Goal: Transaction & Acquisition: Book appointment/travel/reservation

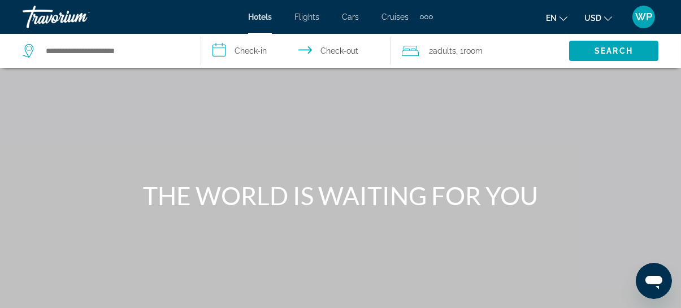
click at [426, 16] on div "Extra navigation items" at bounding box center [427, 17] width 4 height 4
click at [412, 38] on span "Activities" at bounding box center [407, 37] width 33 height 9
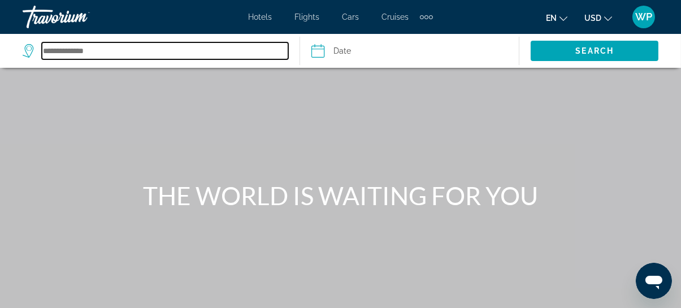
click at [145, 50] on input "Search destination" at bounding box center [165, 50] width 246 height 17
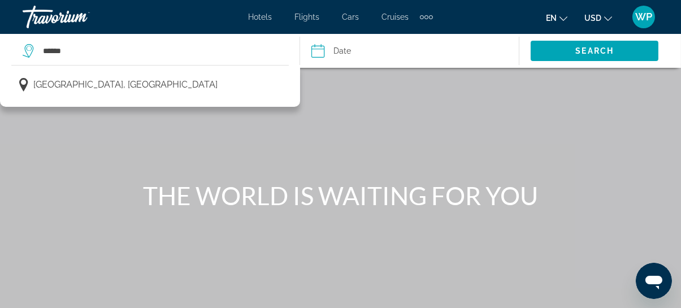
click at [128, 83] on button "[GEOGRAPHIC_DATA], [GEOGRAPHIC_DATA]" at bounding box center [150, 84] width 278 height 21
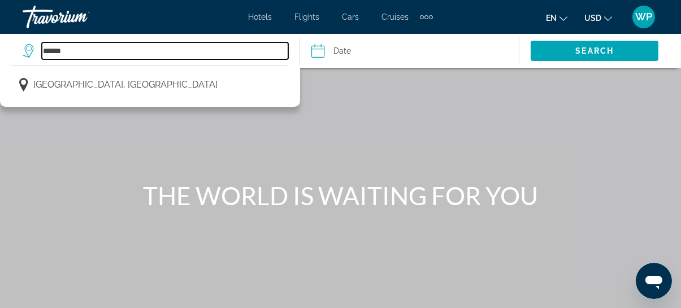
type input "**********"
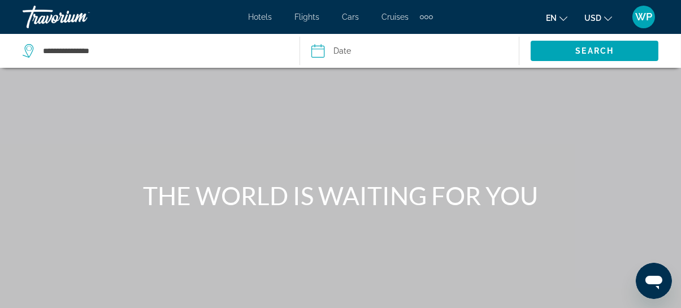
click at [350, 49] on input "Date" at bounding box center [363, 52] width 109 height 37
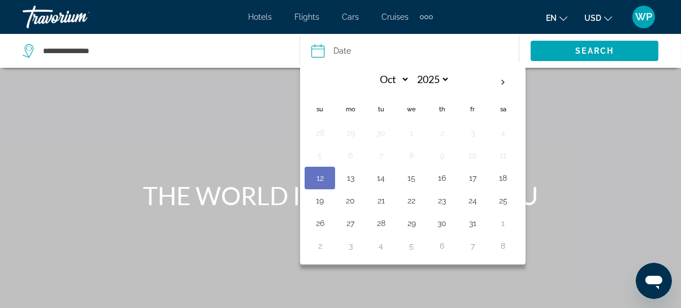
drag, startPoint x: 507, startPoint y: 80, endPoint x: 470, endPoint y: 105, distance: 44.4
click at [506, 81] on th "Next month" at bounding box center [503, 82] width 31 height 25
select select "**"
click at [414, 202] on button "19" at bounding box center [412, 201] width 18 height 16
type input "**********"
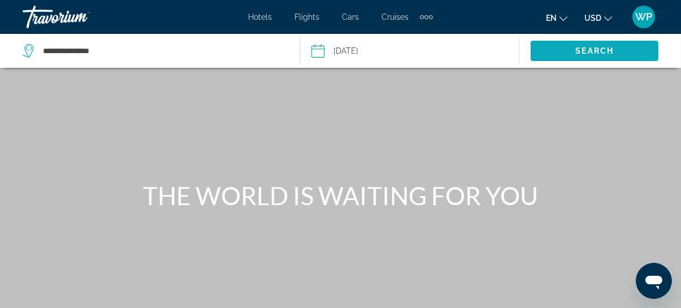
click at [597, 46] on span "Search" at bounding box center [595, 50] width 38 height 9
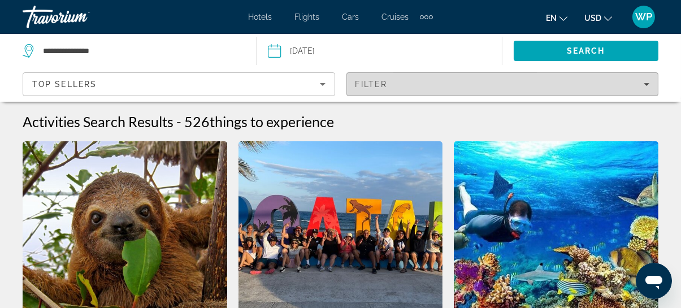
click at [455, 76] on span "Filters" at bounding box center [502, 84] width 311 height 27
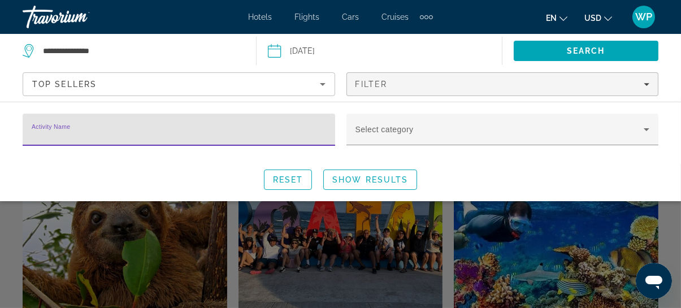
click at [264, 137] on input "Activity Name" at bounding box center [179, 135] width 295 height 14
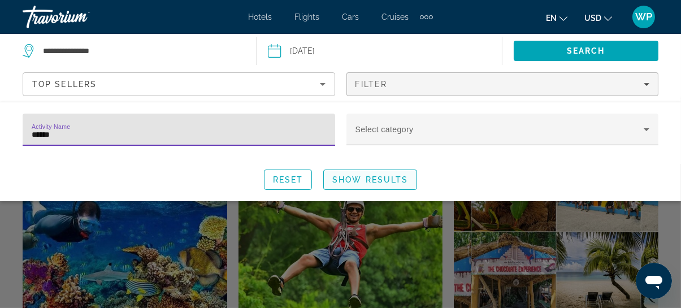
type input "******"
click at [377, 187] on span "Search widget" at bounding box center [370, 179] width 93 height 27
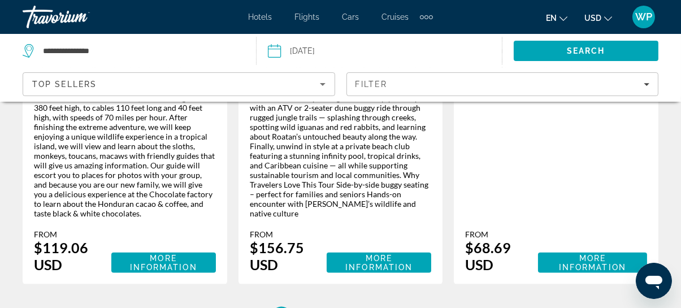
scroll to position [2210, 0]
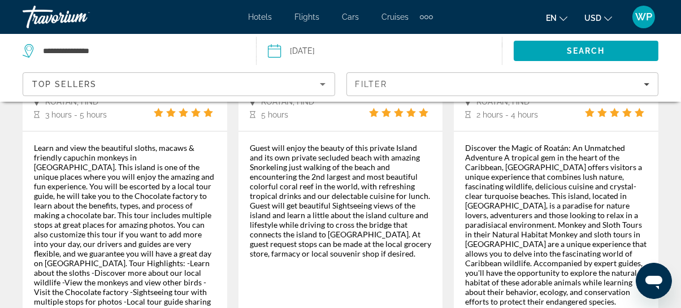
scroll to position [2158, 0]
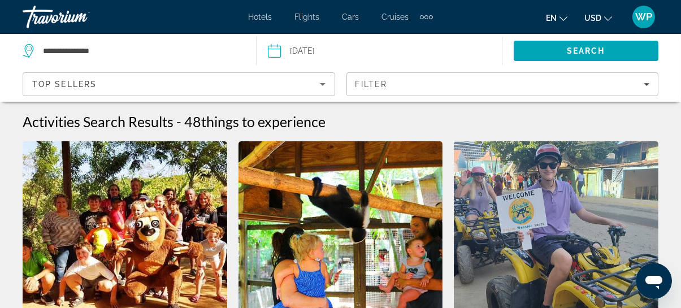
click at [598, 235] on img "Main content" at bounding box center [556, 231] width 205 height 181
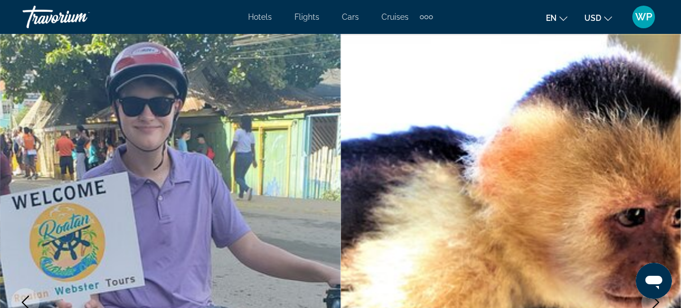
scroll to position [102, 0]
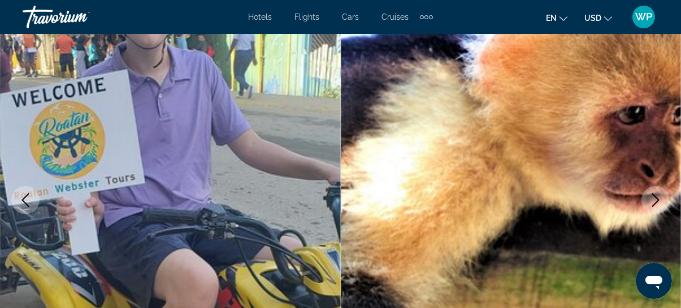
click at [660, 199] on icon "Next image" at bounding box center [656, 200] width 14 height 14
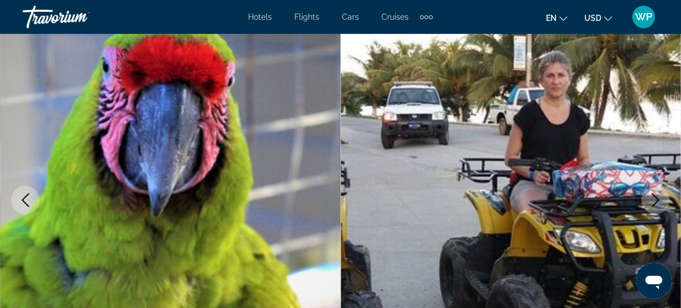
click at [660, 199] on icon "Next image" at bounding box center [656, 200] width 14 height 14
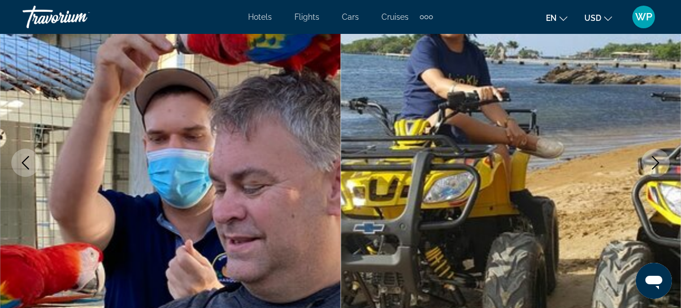
scroll to position [154, 0]
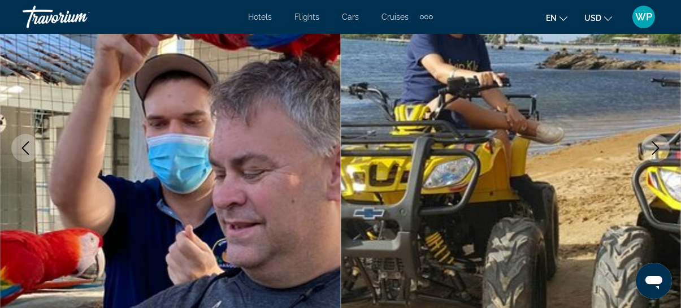
click at [660, 149] on icon "Next image" at bounding box center [656, 148] width 14 height 14
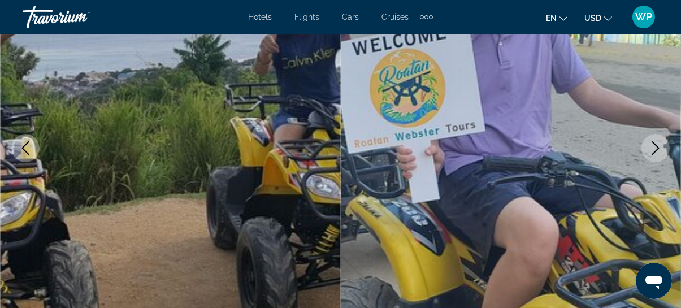
click at [653, 148] on icon "Next image" at bounding box center [656, 148] width 14 height 14
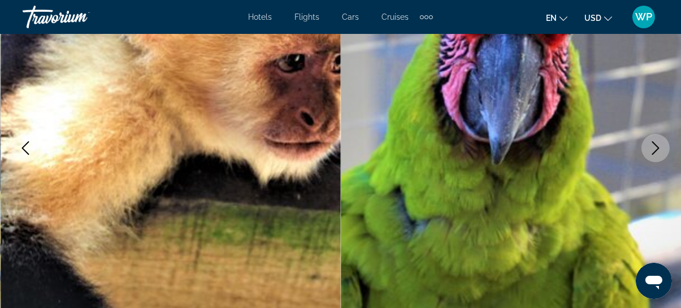
click at [653, 148] on icon "Next image" at bounding box center [656, 148] width 14 height 14
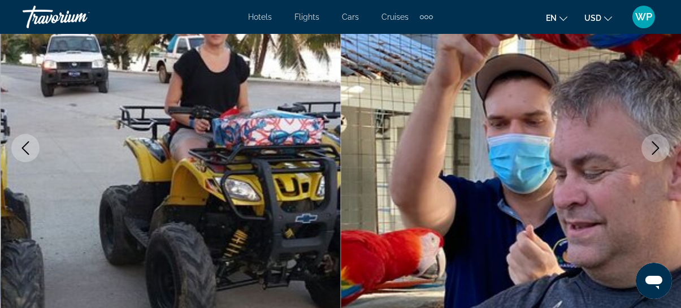
click at [653, 148] on icon "Next image" at bounding box center [656, 148] width 14 height 14
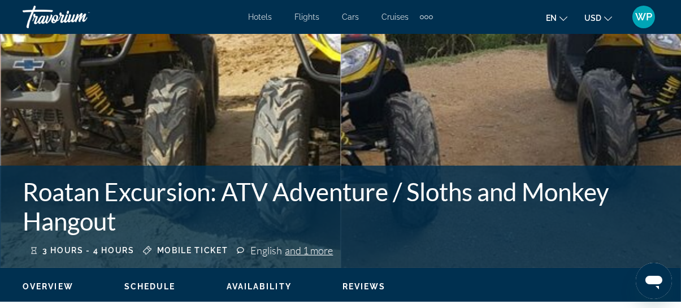
scroll to position [411, 0]
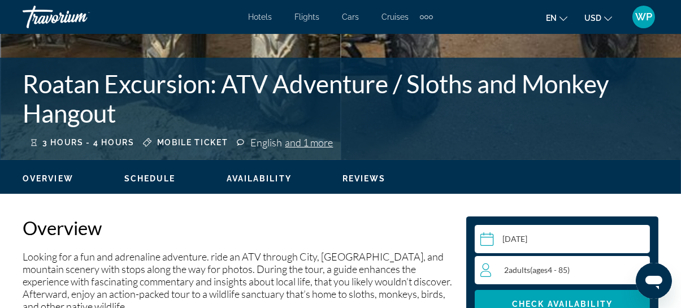
click at [365, 181] on span "Reviews" at bounding box center [365, 178] width 44 height 9
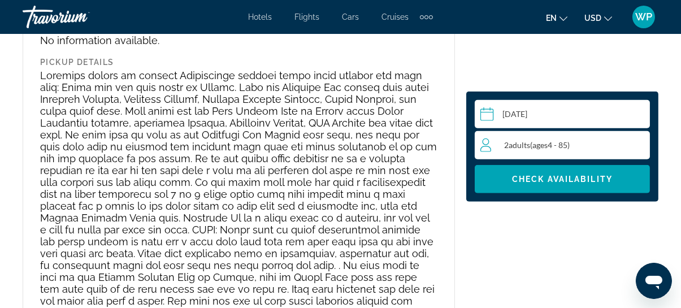
scroll to position [1822, 0]
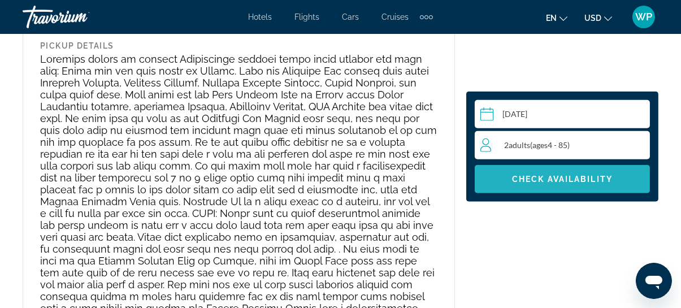
click at [574, 184] on span "Main content" at bounding box center [562, 179] width 175 height 27
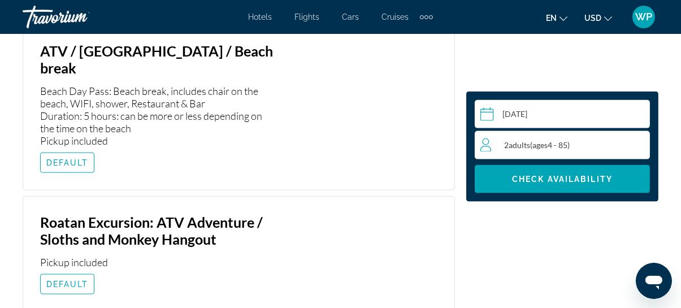
scroll to position [2341, 0]
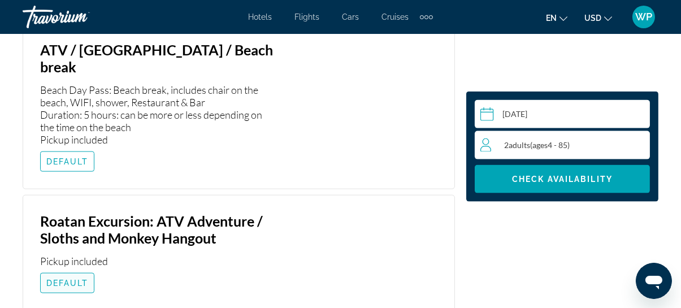
click at [71, 279] on span "DEFAULT" at bounding box center [67, 283] width 42 height 9
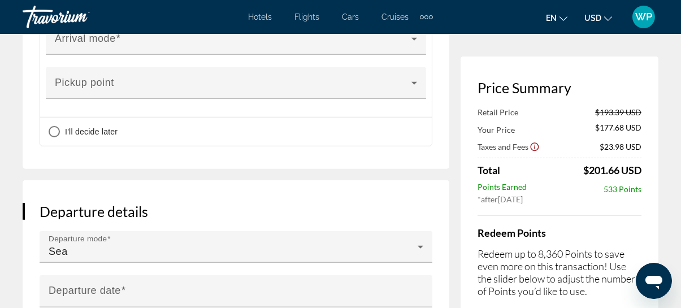
scroll to position [1182, 0]
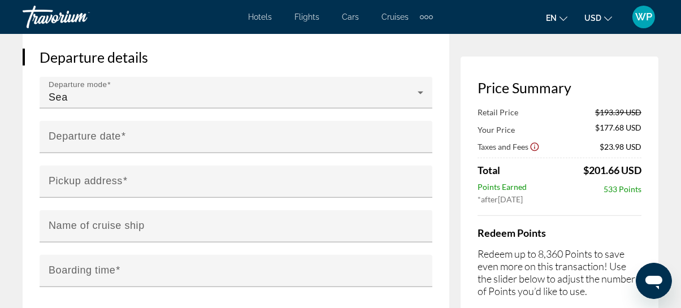
click at [432, 14] on div "Hotels Flights Cars Cruises Activities Hotels Flights Cars Cruises Activities e…" at bounding box center [340, 16] width 681 height 29
